Goal: Task Accomplishment & Management: Complete application form

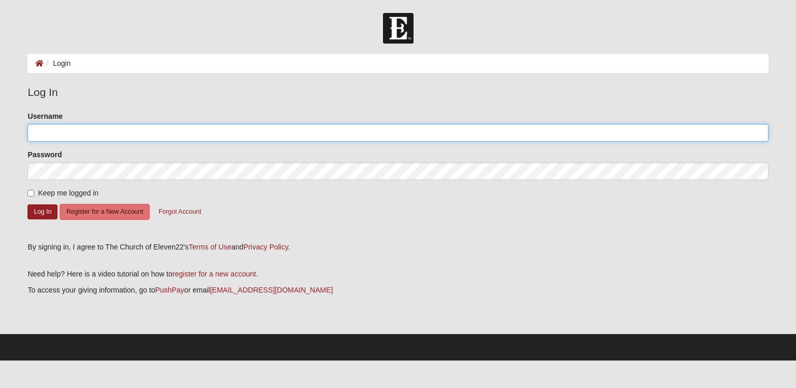
click at [31, 128] on input "Username" at bounding box center [397, 133] width 740 height 18
type input "obramj2000@yahoo.com"
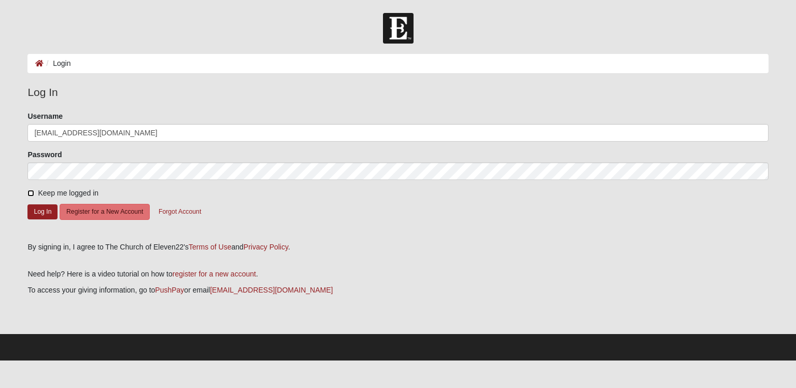
click at [31, 194] on input "Keep me logged in" at bounding box center [30, 193] width 7 height 7
checkbox input "true"
click at [31, 211] on button "Log In" at bounding box center [42, 211] width 30 height 15
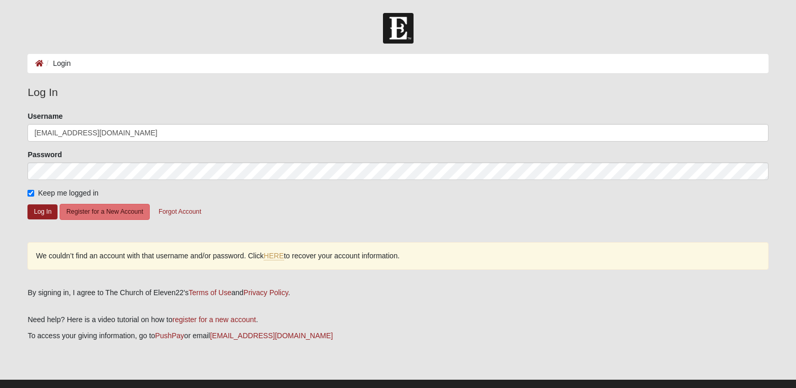
click at [31, 244] on div "We couldn’t find an account with that username and/or password. Click HERE to r…" at bounding box center [397, 255] width 740 height 27
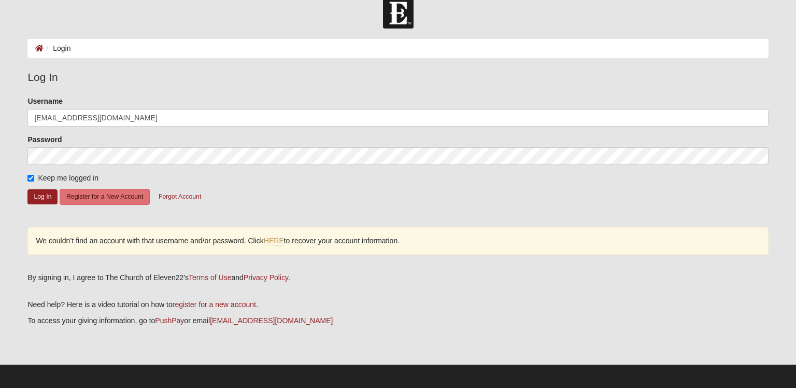
scroll to position [17, 0]
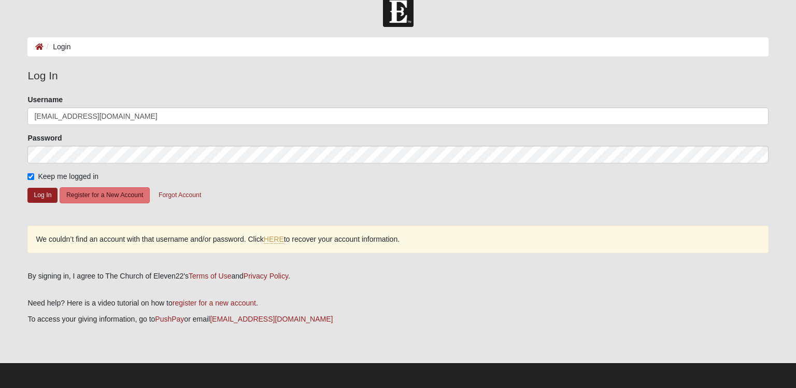
click at [47, 244] on div "We couldn’t find an account with that username and/or password. Click HERE to r…" at bounding box center [397, 238] width 740 height 27
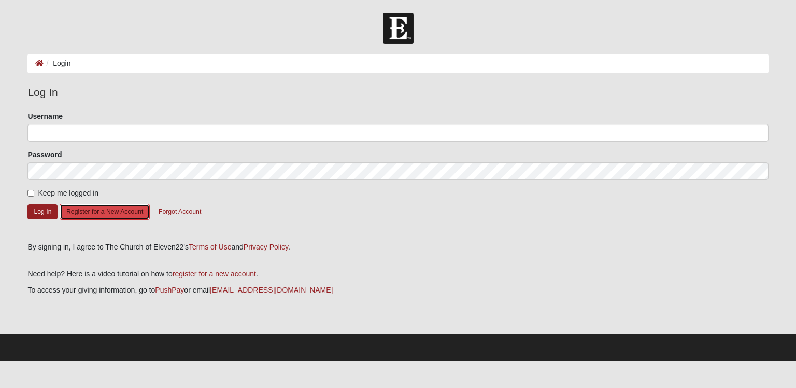
click at [82, 211] on button "Register for a New Account" at bounding box center [105, 212] width 90 height 16
